Goal: Task Accomplishment & Management: Use online tool/utility

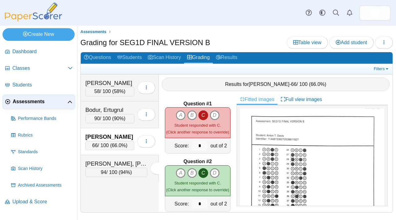
scroll to position [2790, 0]
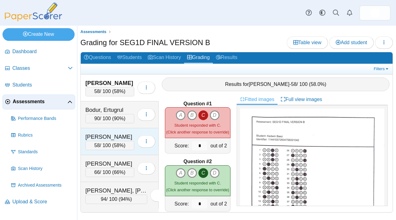
click at [109, 138] on div "[PERSON_NAME]" at bounding box center [109, 137] width 49 height 8
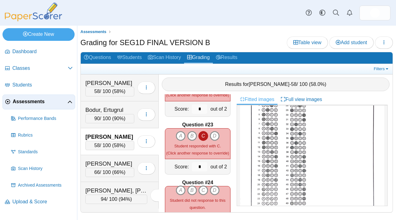
scroll to position [1279, 0]
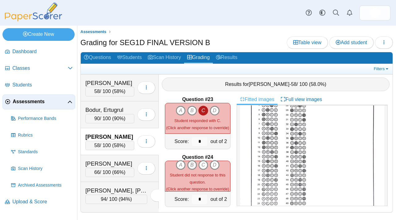
click at [188, 163] on icon "B" at bounding box center [192, 165] width 10 height 10
type input "*"
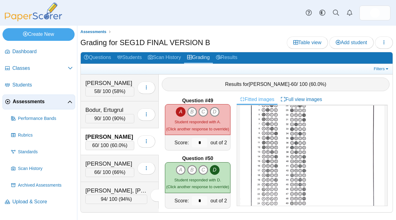
scroll to position [2784, 0]
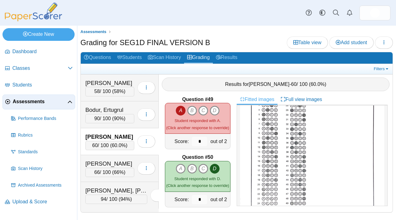
click at [40, 105] on span "Assessments" at bounding box center [40, 101] width 55 height 7
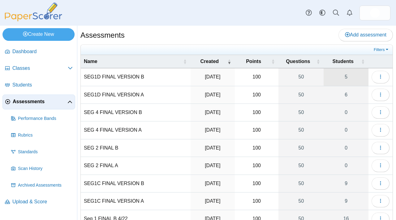
click at [337, 76] on link "5" at bounding box center [345, 76] width 45 height 17
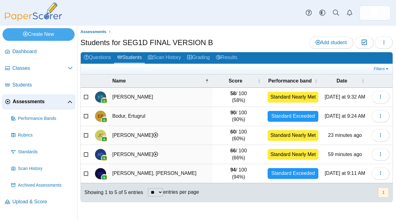
click at [45, 100] on span "Assessments" at bounding box center [40, 101] width 55 height 7
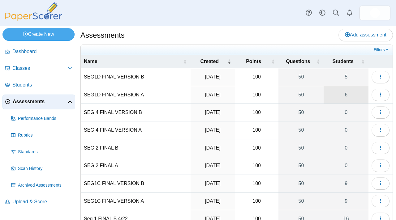
click at [339, 99] on link "6" at bounding box center [345, 94] width 45 height 17
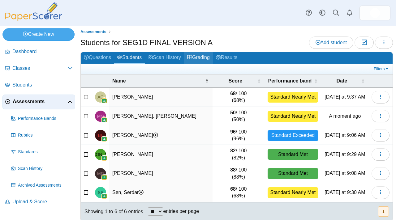
click at [204, 58] on link "Grading" at bounding box center [198, 57] width 29 height 11
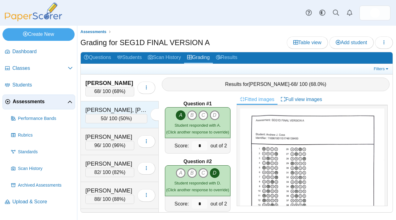
click at [125, 108] on div "[PERSON_NAME], [PERSON_NAME]" at bounding box center [116, 110] width 62 height 8
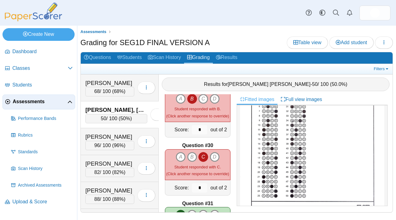
scroll to position [1631, 0]
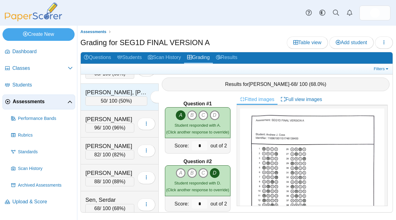
scroll to position [23, 0]
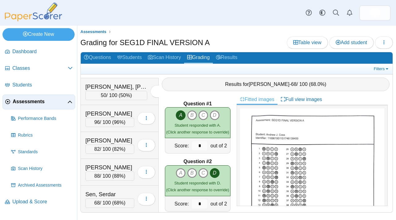
click at [40, 96] on link "Assessments" at bounding box center [38, 102] width 73 height 15
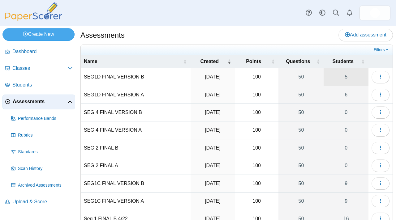
click at [352, 82] on link "5" at bounding box center [345, 76] width 45 height 17
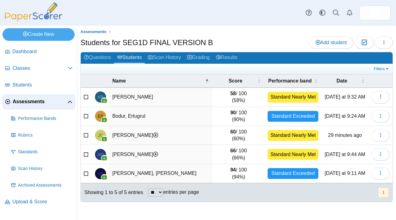
click at [21, 107] on link "Assessments" at bounding box center [38, 102] width 73 height 15
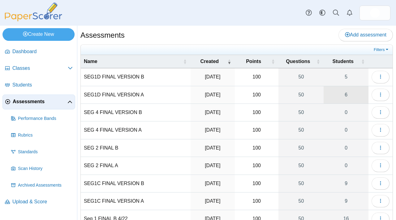
click at [353, 101] on link "6" at bounding box center [345, 94] width 45 height 17
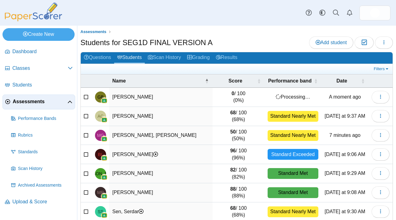
scroll to position [21, 0]
click at [215, 65] on div "Filters Show only: Loading…" at bounding box center [237, 69] width 312 height 10
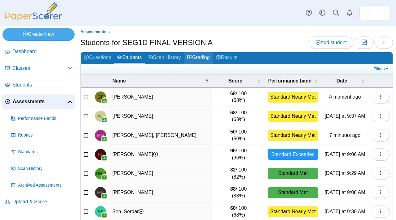
click at [213, 62] on link "Grading" at bounding box center [198, 57] width 29 height 11
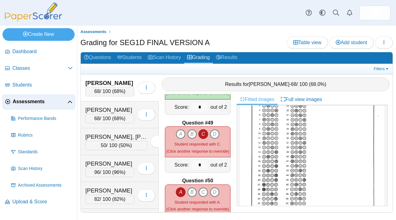
scroll to position [2761, 0]
